Goal: Go to known website: Access a specific website the user already knows

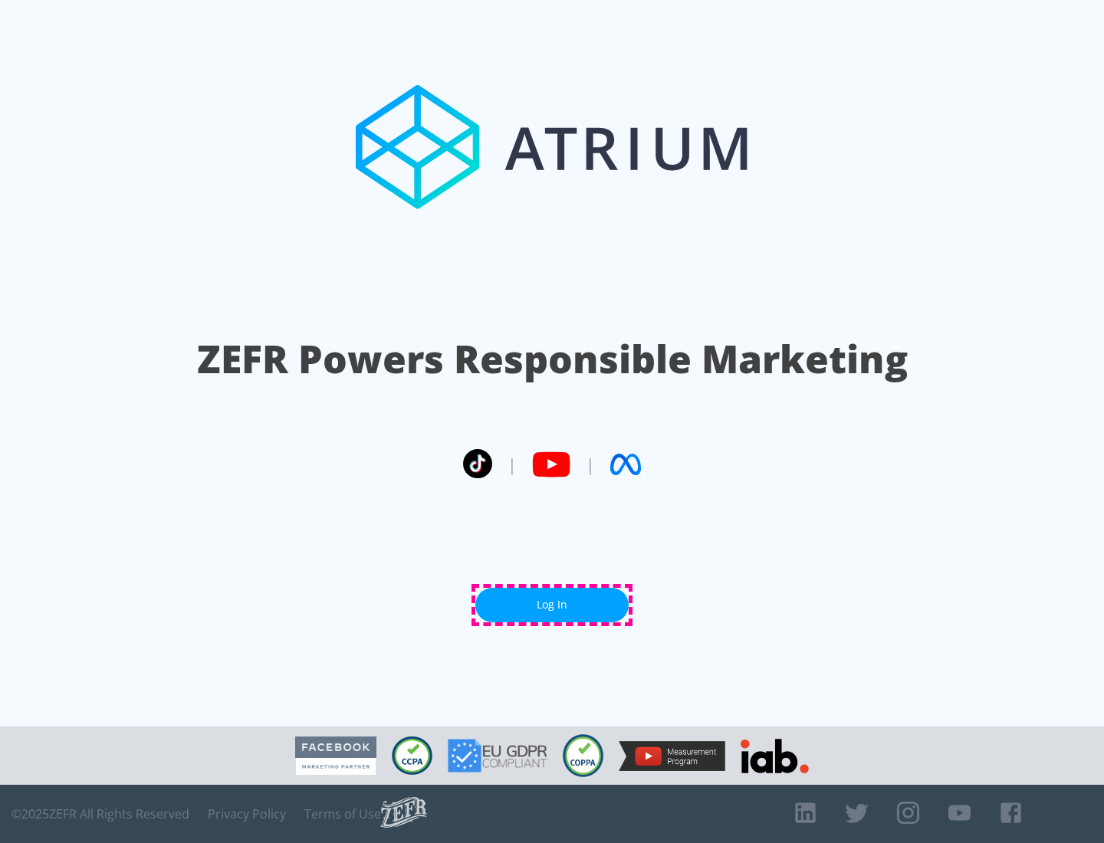
click at [552, 605] on link "Log In" at bounding box center [551, 605] width 153 height 35
